Goal: Communication & Community: Participate in discussion

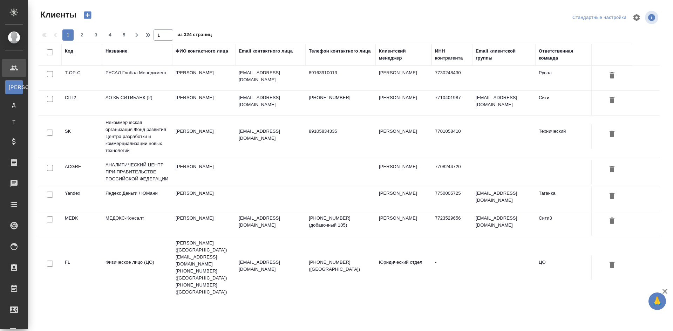
select select "RU"
click at [26, 191] on link "Чаты" at bounding box center [14, 184] width 25 height 18
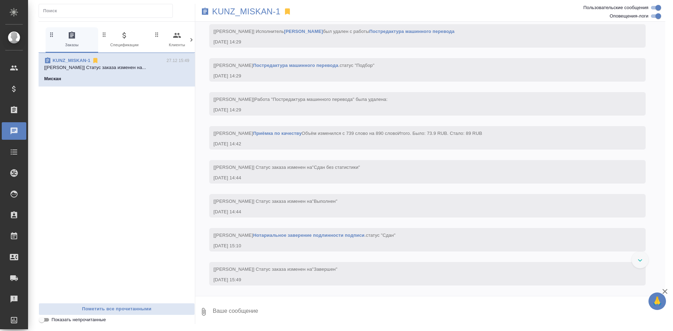
scroll to position [13669, 0]
click at [661, 13] on input "Оповещения-логи" at bounding box center [658, 16] width 25 height 8
checkbox input "false"
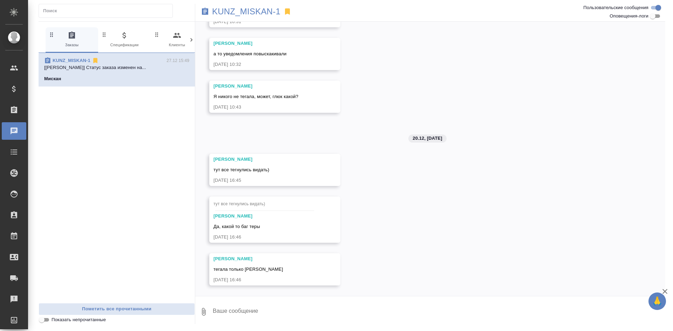
scroll to position [1282, 0]
click at [655, 5] on input "Пользовательские сообщения" at bounding box center [658, 8] width 25 height 8
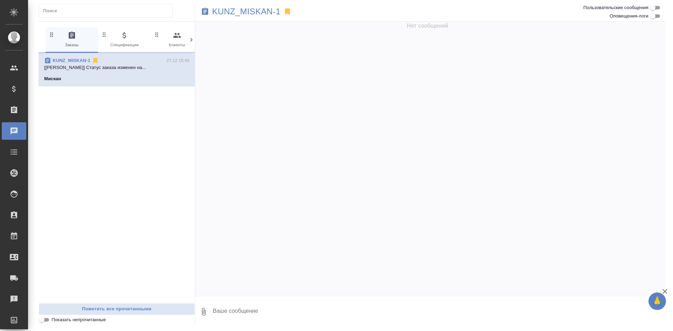
scroll to position [0, 0]
click at [653, 11] on input "Пользовательские сообщения" at bounding box center [652, 8] width 25 height 8
checkbox input "true"
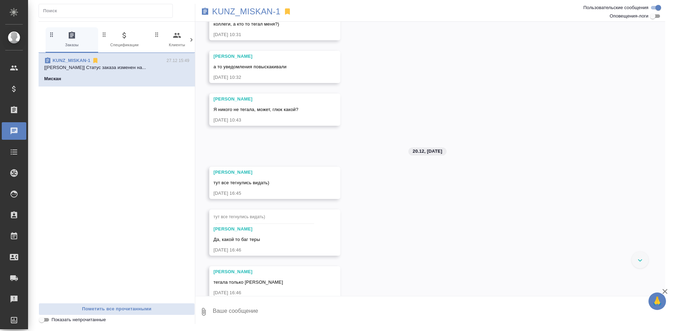
click at [654, 15] on input "Оповещения-логи" at bounding box center [652, 16] width 25 height 8
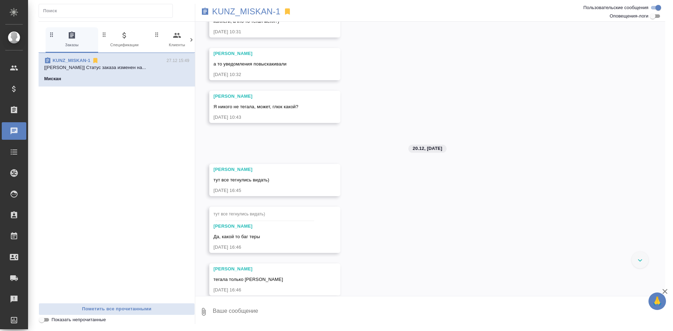
checkbox input "true"
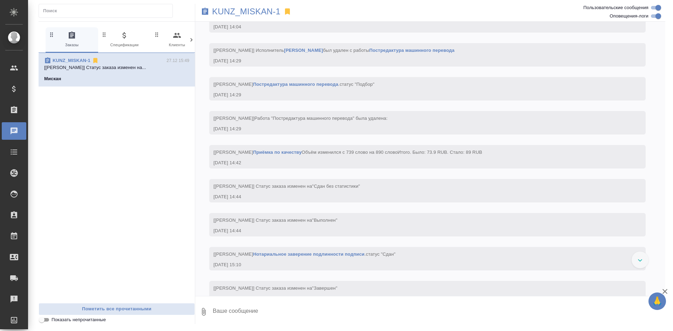
scroll to position [13702, 0]
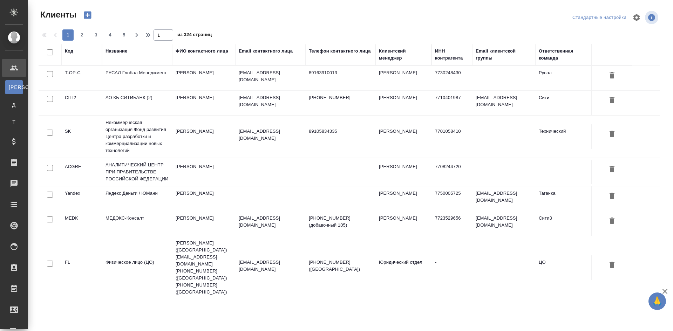
select select "RU"
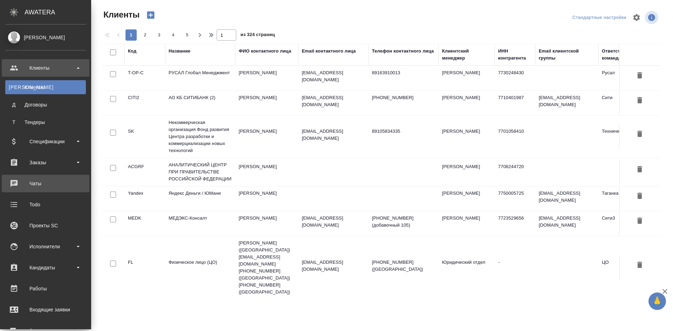
click at [33, 180] on div "Чаты" at bounding box center [45, 183] width 81 height 11
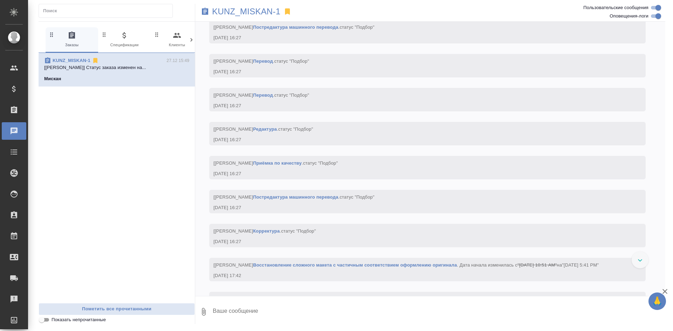
click at [74, 57] on p "KUNZ_MISKAN-1" at bounding box center [72, 60] width 38 height 7
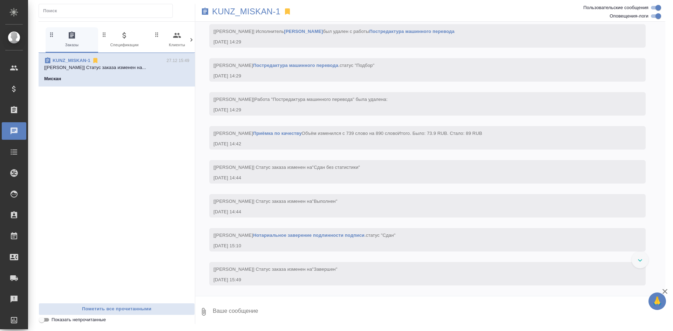
scroll to position [13669, 0]
click at [75, 60] on link "KUNZ_MISKAN-1" at bounding box center [72, 60] width 38 height 5
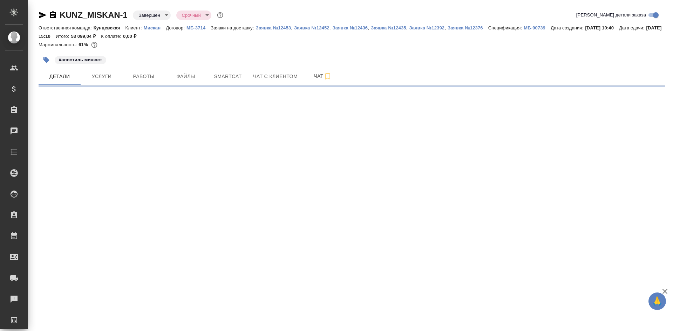
select select "RU"
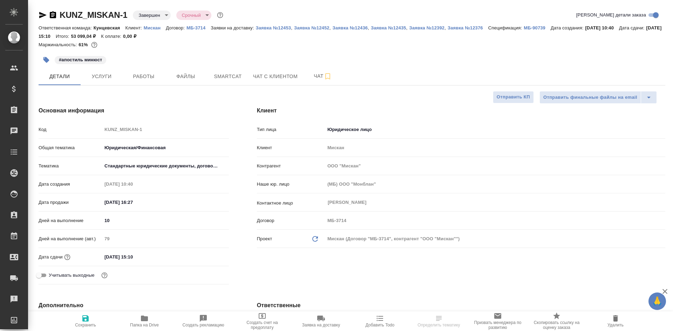
type textarea "x"
type input "[PERSON_NAME]"
type input "Веселова Юлия"
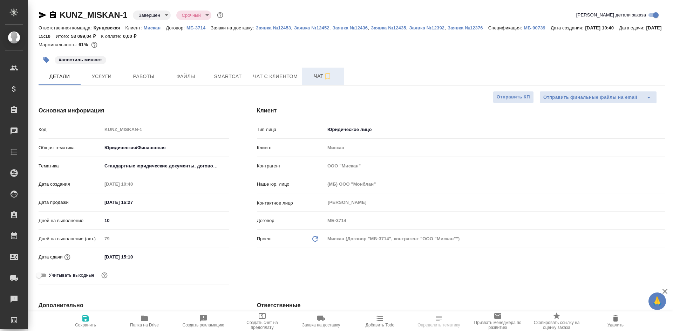
type textarea "x"
click at [318, 79] on span "Чат" at bounding box center [323, 76] width 34 height 9
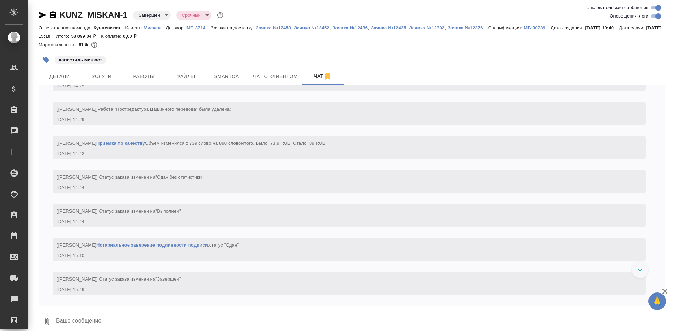
scroll to position [13610, 0]
click at [664, 291] on icon "button" at bounding box center [665, 291] width 5 height 5
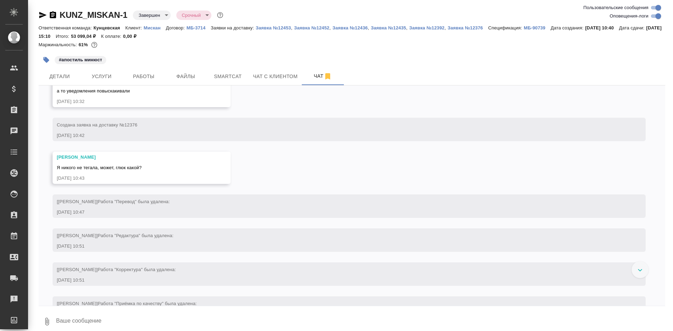
scroll to position [5550, 0]
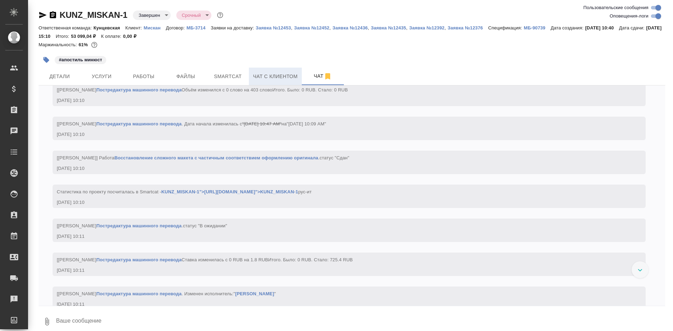
click at [264, 74] on span "Чат с клиентом" at bounding box center [275, 76] width 45 height 9
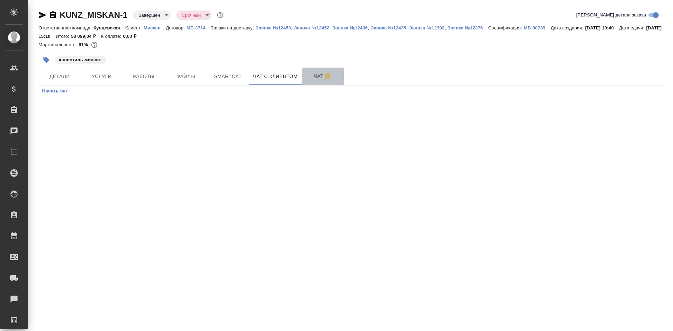
click at [306, 74] on span "Чат" at bounding box center [323, 76] width 34 height 9
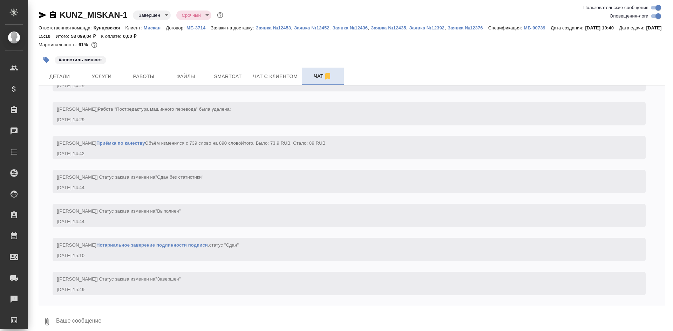
scroll to position [13644, 0]
click at [167, 80] on button "Файлы" at bounding box center [186, 77] width 42 height 18
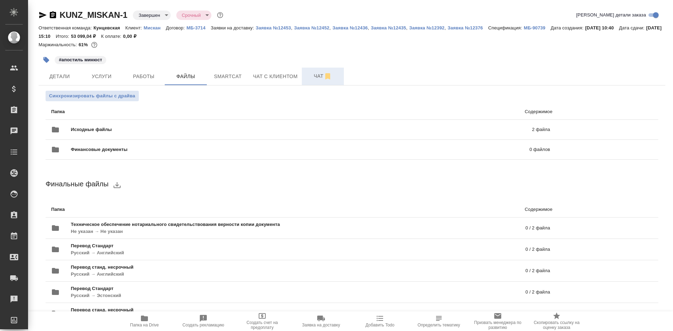
click at [310, 78] on span "Чат" at bounding box center [323, 76] width 34 height 9
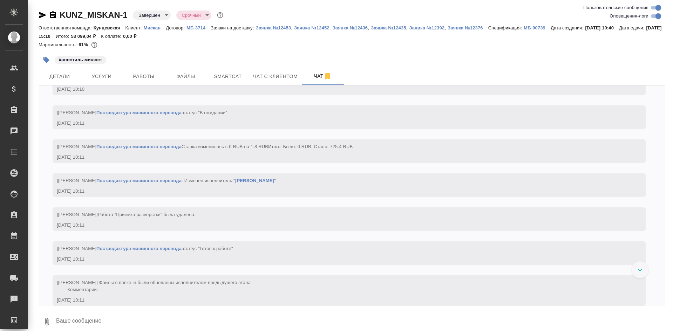
scroll to position [5625, 0]
